Goal: Complete application form

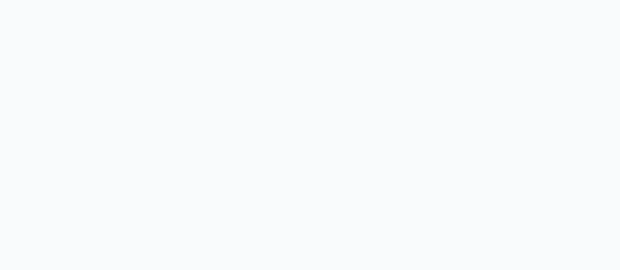
scroll to position [40, 0]
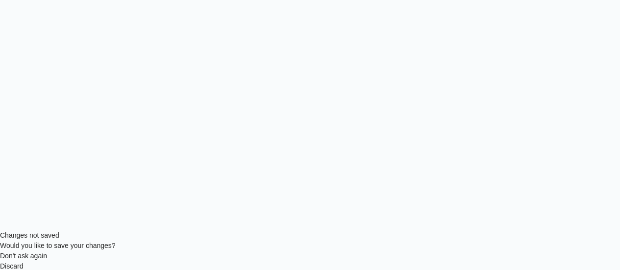
type input "l"
type input "[PERSON_NAME] Car"
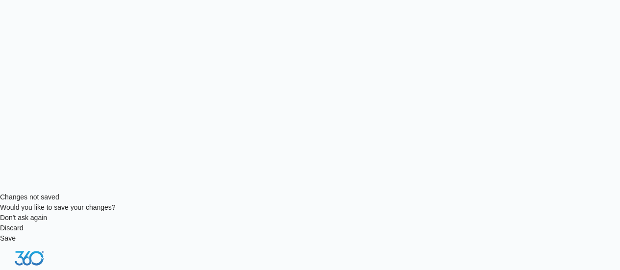
scroll to position [80, 0]
type input "r"
type input "c"
type input "r"
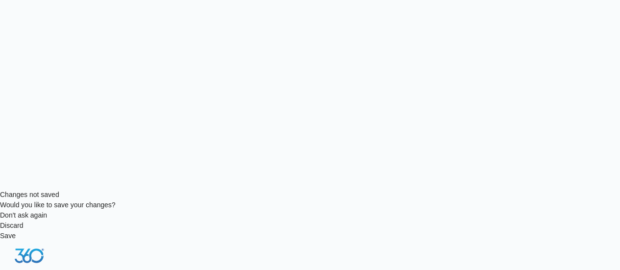
scroll to position [537, 0]
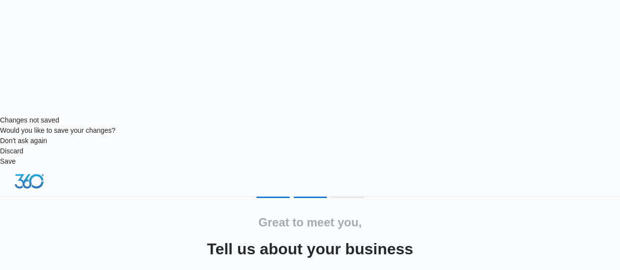
scroll to position [158, 0]
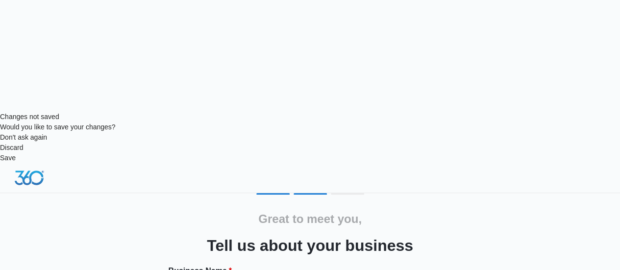
paste input "[PHONE_NUMBER]"
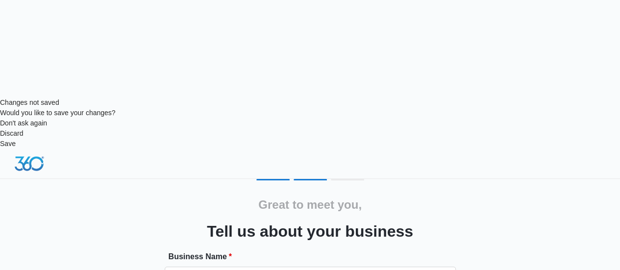
drag, startPoint x: 206, startPoint y: 173, endPoint x: 156, endPoint y: 173, distance: 50.0
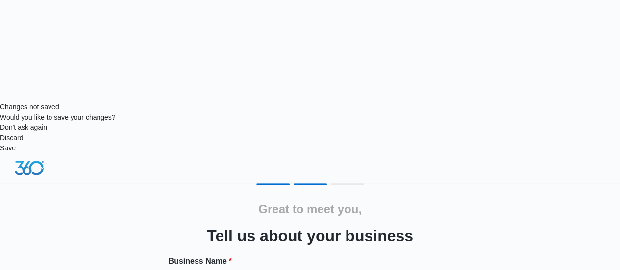
drag, startPoint x: 205, startPoint y: 179, endPoint x: 168, endPoint y: 179, distance: 36.7
paste input "[PHONE_NUMBER]"
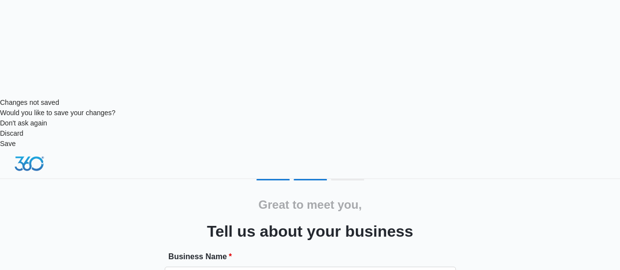
drag, startPoint x: 205, startPoint y: 174, endPoint x: 177, endPoint y: 172, distance: 27.5
type input "(661) 544-718"
